Goal: Task Accomplishment & Management: Manage account settings

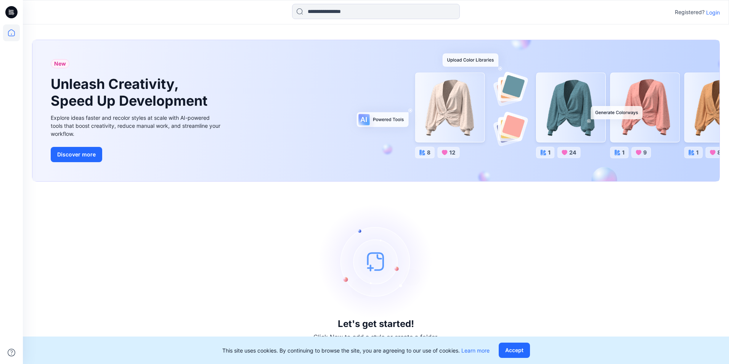
click at [717, 14] on p "Login" at bounding box center [713, 12] width 14 height 8
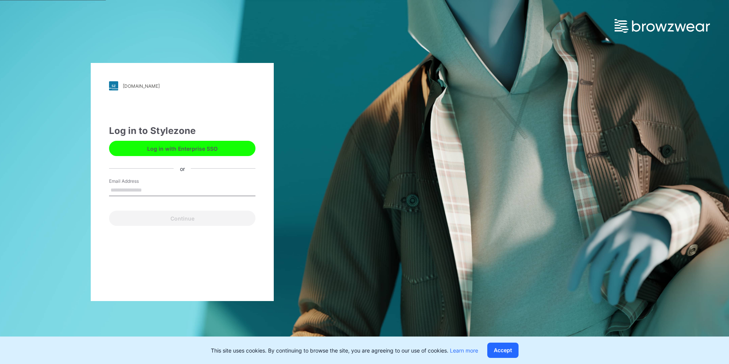
click at [126, 189] on input "Email Address" at bounding box center [182, 189] width 146 height 11
type input "**********"
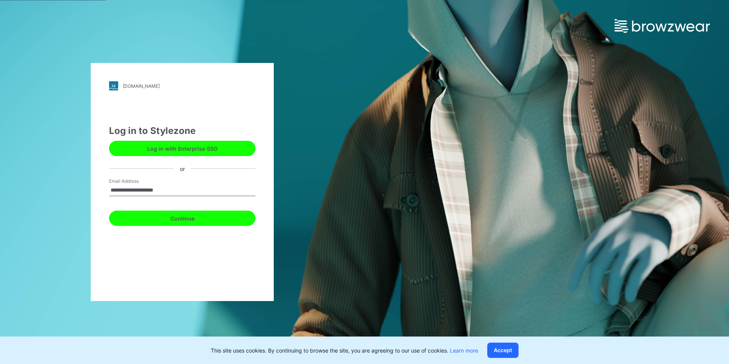
click at [151, 220] on button "Continue" at bounding box center [182, 217] width 146 height 15
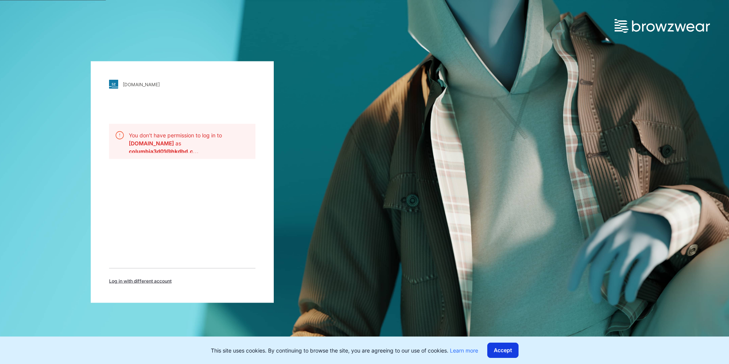
click at [502, 351] on button "Accept" at bounding box center [502, 349] width 31 height 15
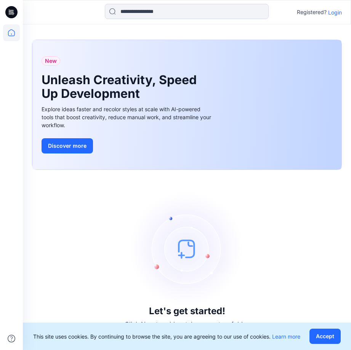
click at [337, 13] on p "Login" at bounding box center [335, 12] width 14 height 8
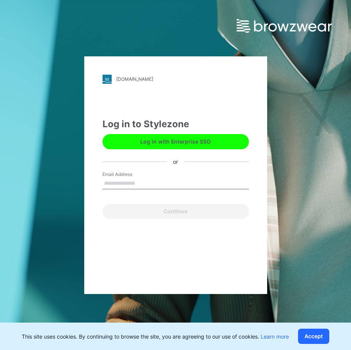
click at [126, 183] on input "Email Address" at bounding box center [176, 183] width 146 height 11
type input "**********"
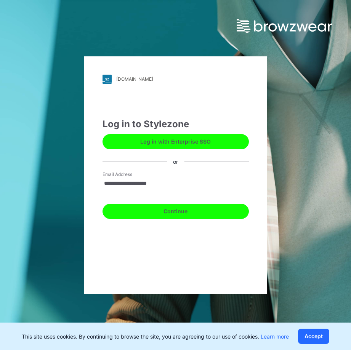
click at [130, 215] on button "Continue" at bounding box center [176, 211] width 146 height 15
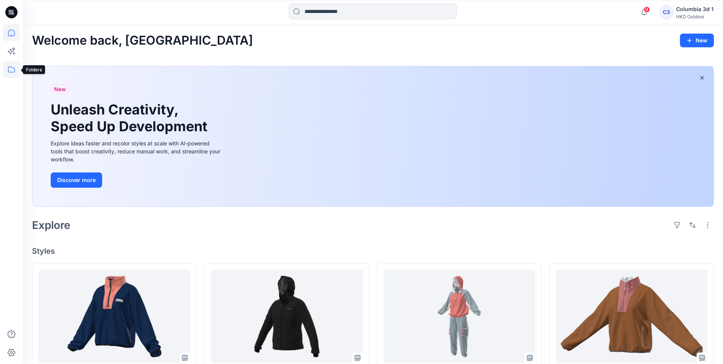
click at [16, 71] on icon at bounding box center [11, 69] width 17 height 17
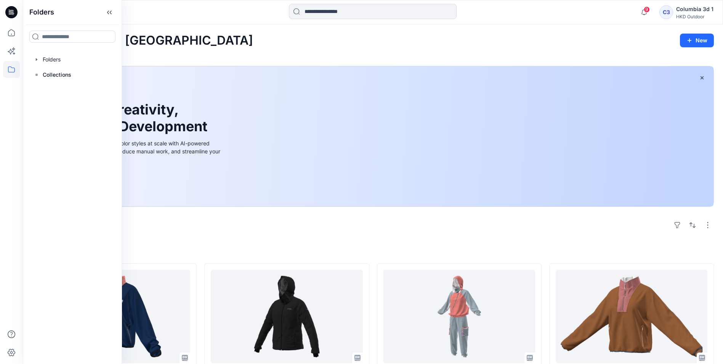
click at [171, 227] on div "Explore" at bounding box center [373, 225] width 682 height 18
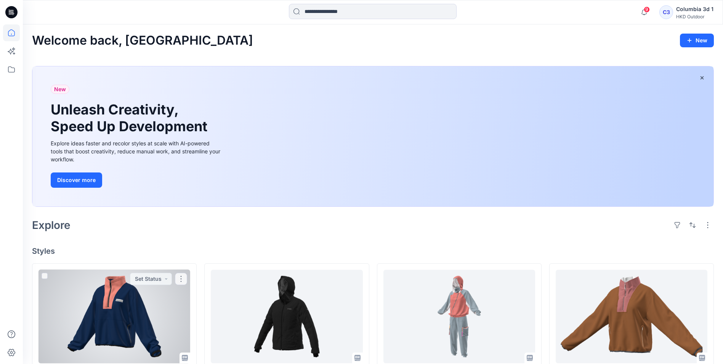
click at [160, 301] on div at bounding box center [114, 315] width 152 height 93
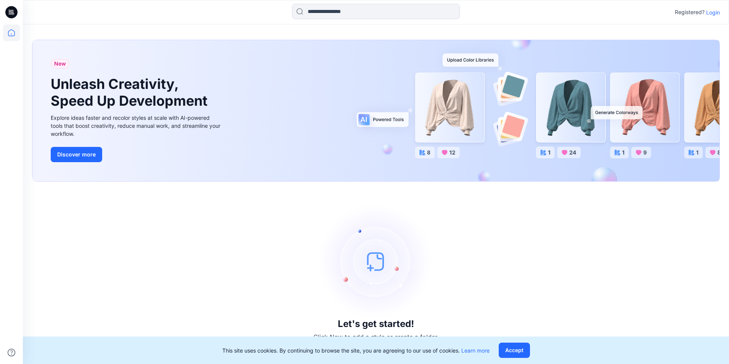
click at [711, 13] on p "Login" at bounding box center [713, 12] width 14 height 8
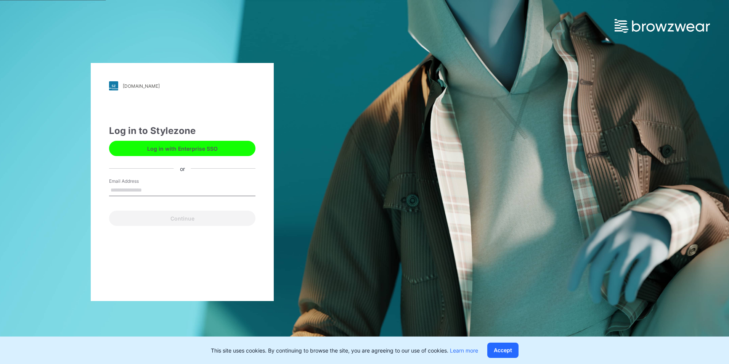
click at [130, 194] on input "Email Address" at bounding box center [182, 189] width 146 height 11
type input "**********"
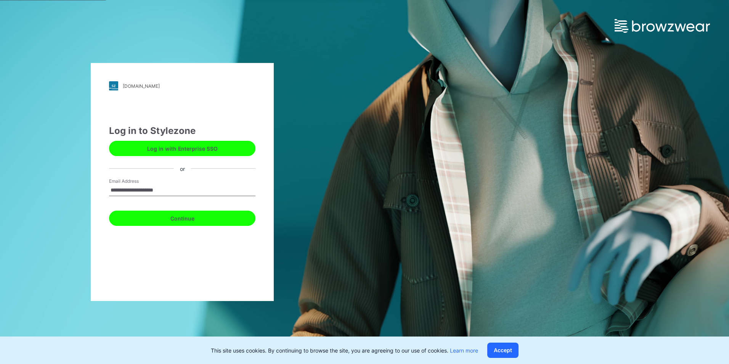
click at [138, 219] on button "Continue" at bounding box center [182, 217] width 146 height 15
